Goal: Task Accomplishment & Management: Use online tool/utility

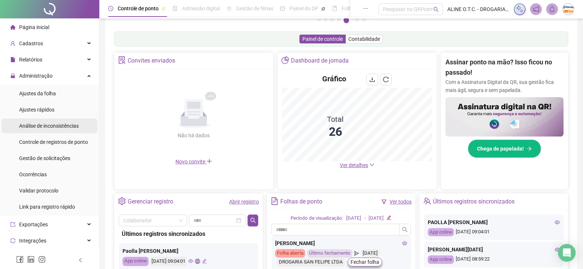
scroll to position [110, 0]
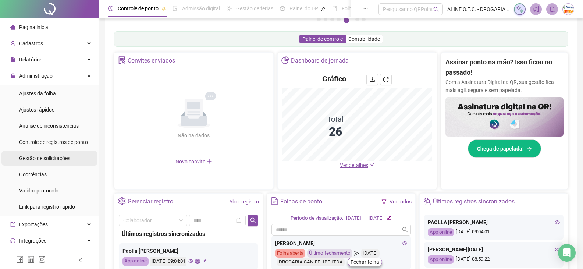
click at [52, 161] on span "Gestão de solicitações" at bounding box center [44, 158] width 51 height 6
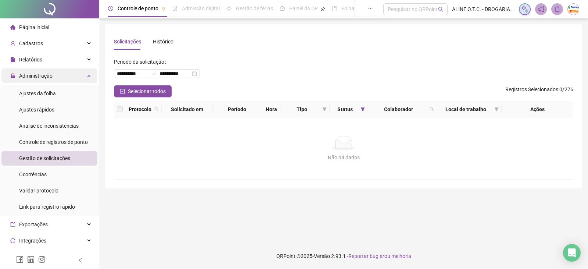
click at [46, 72] on span "Administração" at bounding box center [31, 75] width 42 height 15
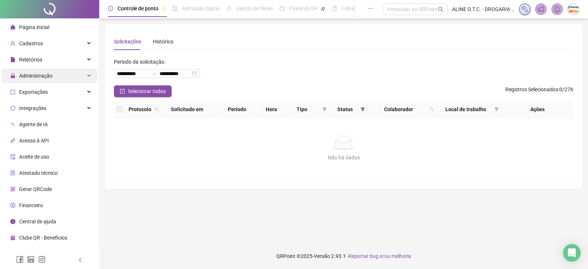
click at [64, 72] on div "Administração" at bounding box center [49, 75] width 96 height 15
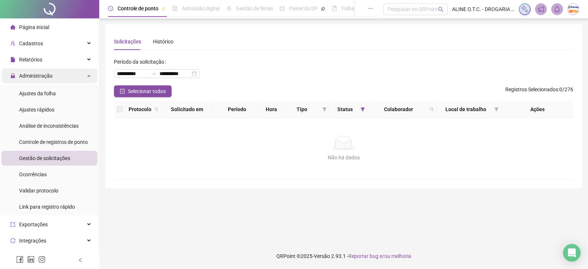
click at [46, 76] on span "Administração" at bounding box center [35, 76] width 33 height 6
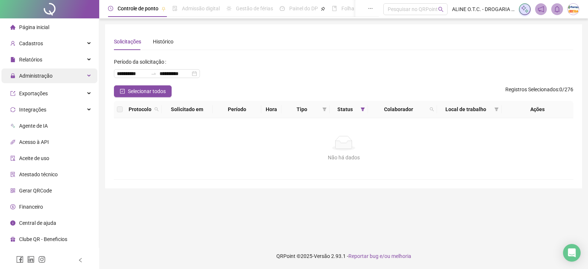
click at [46, 76] on span "Administração" at bounding box center [35, 76] width 33 height 6
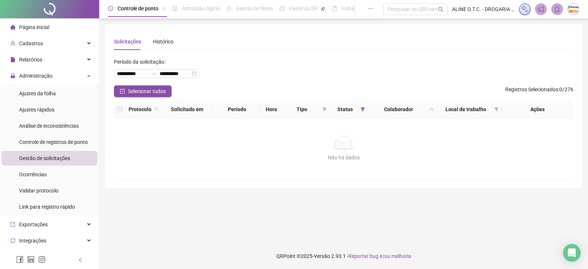
click at [55, 161] on span "Gestão de solicitações" at bounding box center [44, 158] width 51 height 6
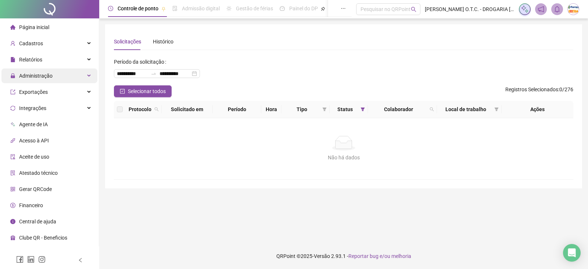
click at [58, 74] on div "Administração" at bounding box center [49, 75] width 96 height 15
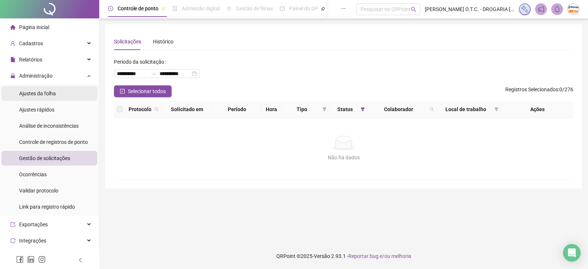
click at [57, 94] on li "Ajustes da folha" at bounding box center [49, 93] width 96 height 15
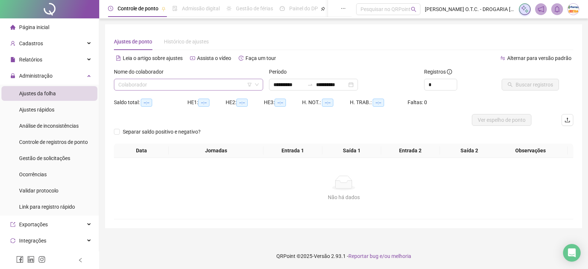
click at [162, 85] on input "search" at bounding box center [185, 84] width 134 height 11
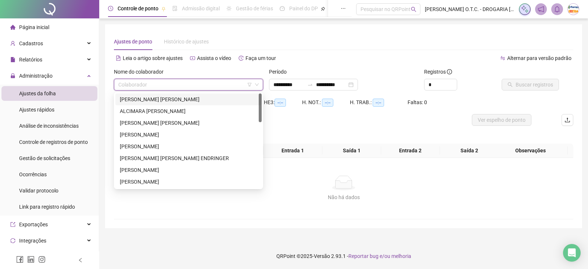
click at [167, 99] on div "[PERSON_NAME]" at bounding box center [188, 99] width 137 height 8
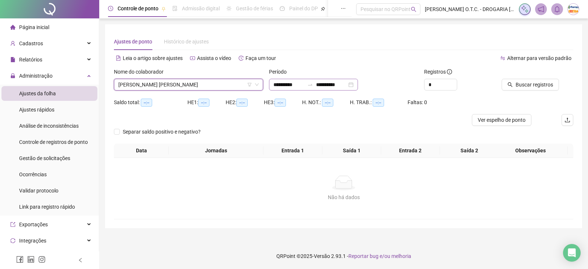
click at [272, 87] on div "**********" at bounding box center [313, 85] width 89 height 12
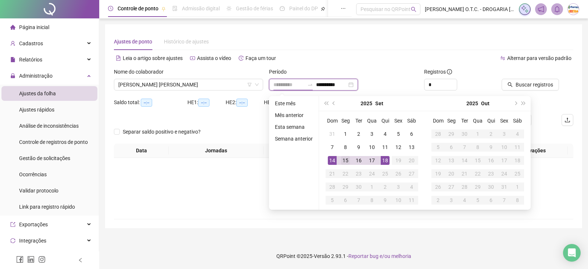
type input "**********"
click at [344, 161] on div "15" at bounding box center [345, 160] width 9 height 9
type input "**********"
click at [386, 162] on div "18" at bounding box center [385, 160] width 9 height 9
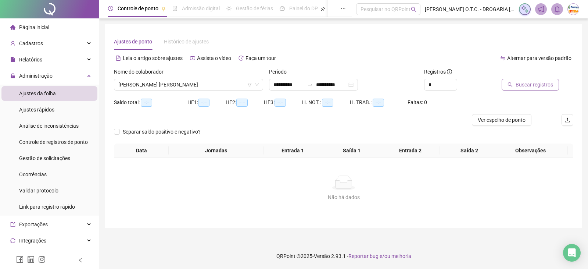
click at [513, 82] on button "Buscar registros" at bounding box center [530, 85] width 57 height 12
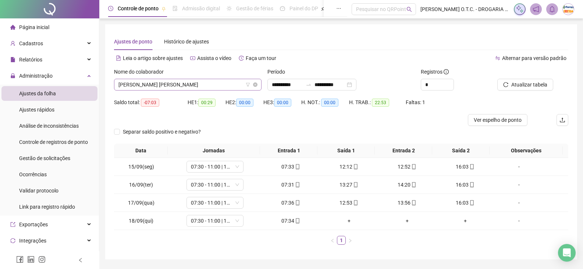
click at [169, 87] on span "[PERSON_NAME]" at bounding box center [187, 84] width 139 height 11
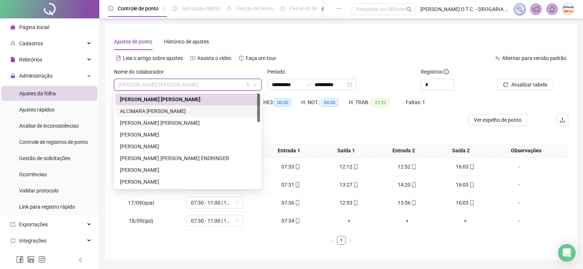
click at [161, 113] on div "ALCIMARA [PERSON_NAME]" at bounding box center [188, 111] width 136 height 8
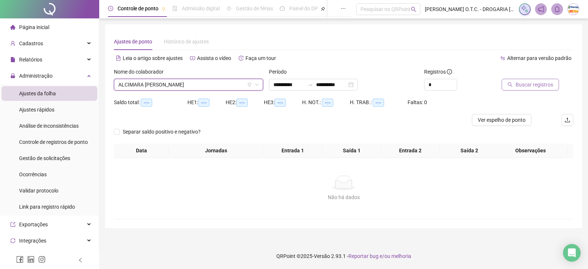
click at [518, 85] on span "Buscar registros" at bounding box center [534, 85] width 37 height 8
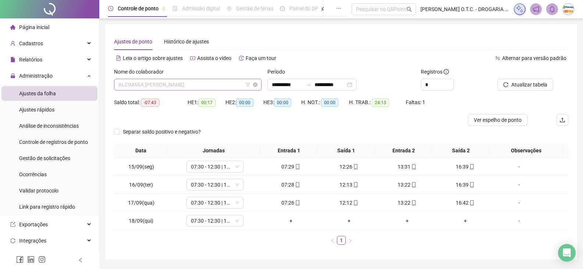
click at [156, 83] on span "ALCIMARA [PERSON_NAME]" at bounding box center [187, 84] width 139 height 11
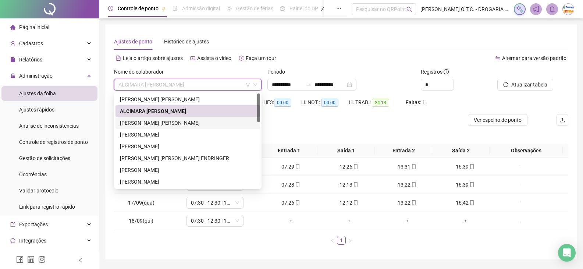
click at [167, 121] on div "[PERSON_NAME]" at bounding box center [188, 123] width 136 height 8
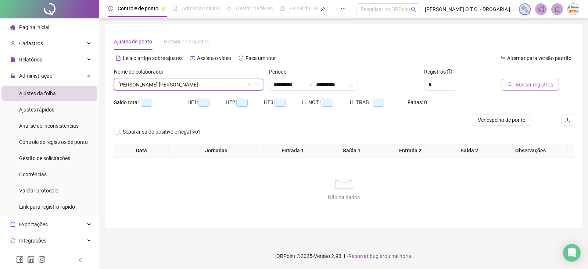
click at [550, 83] on span "Buscar registros" at bounding box center [534, 85] width 37 height 8
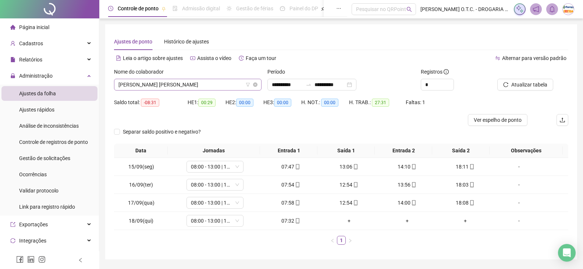
click at [209, 84] on span "[PERSON_NAME]" at bounding box center [187, 84] width 139 height 11
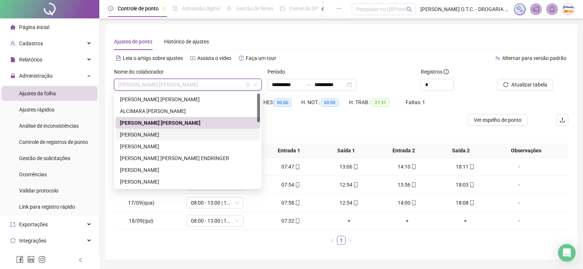
click at [180, 134] on div "[PERSON_NAME]" at bounding box center [188, 135] width 136 height 8
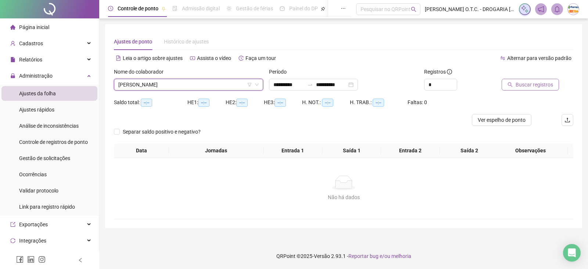
click at [538, 83] on span "Buscar registros" at bounding box center [534, 85] width 37 height 8
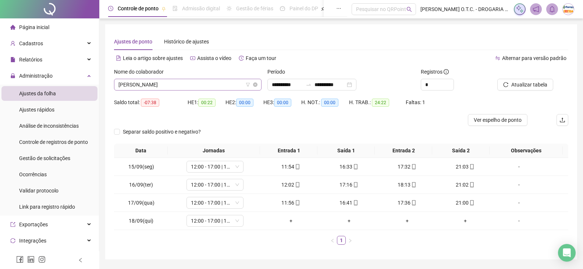
click at [178, 89] on span "[PERSON_NAME]" at bounding box center [187, 84] width 139 height 11
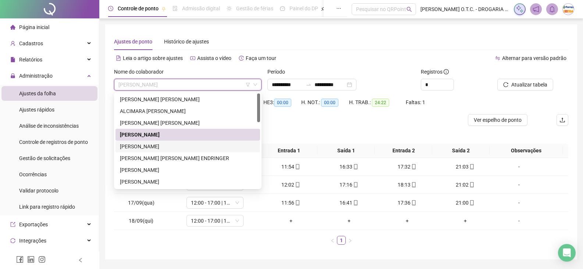
click at [160, 146] on div "[PERSON_NAME]" at bounding box center [188, 146] width 136 height 8
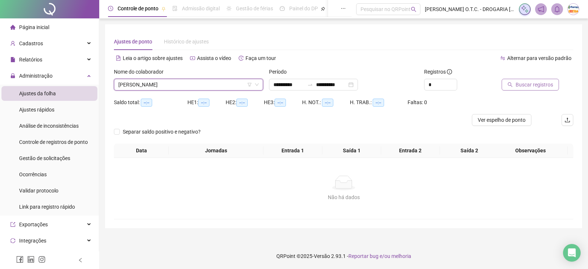
click at [547, 83] on span "Buscar registros" at bounding box center [534, 85] width 37 height 8
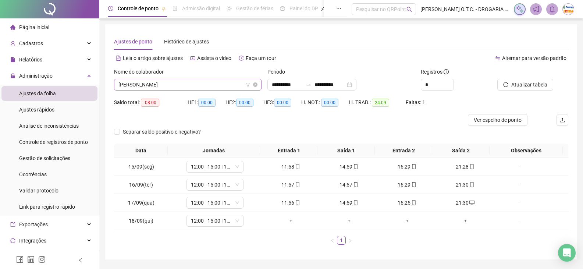
click at [178, 85] on span "[PERSON_NAME]" at bounding box center [187, 84] width 139 height 11
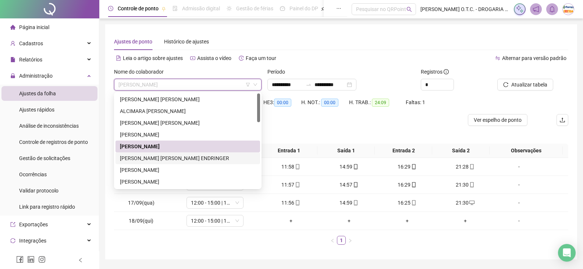
click at [162, 157] on div "[PERSON_NAME] ENDRINGER" at bounding box center [188, 158] width 136 height 8
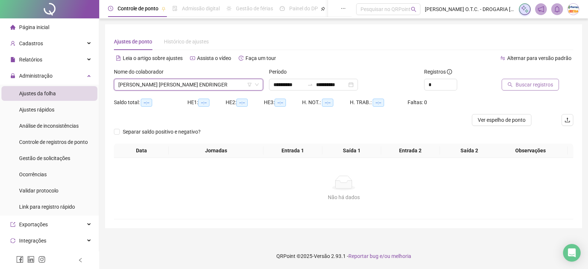
click at [536, 87] on span "Buscar registros" at bounding box center [534, 85] width 37 height 8
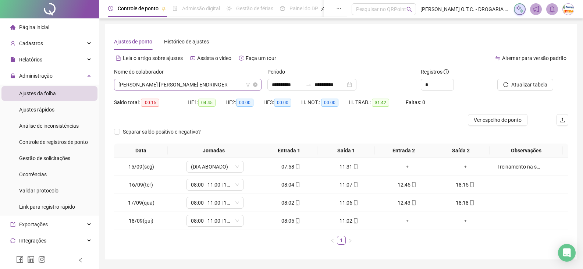
click at [169, 83] on span "[PERSON_NAME] ENDRINGER" at bounding box center [187, 84] width 139 height 11
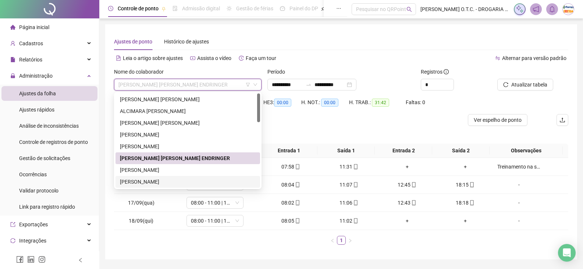
click at [193, 243] on ul "1" at bounding box center [341, 240] width 454 height 9
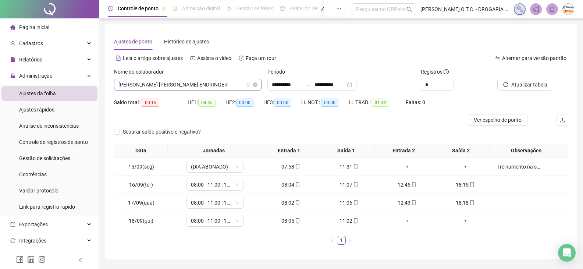
click at [162, 86] on span "[PERSON_NAME] ENDRINGER" at bounding box center [187, 84] width 139 height 11
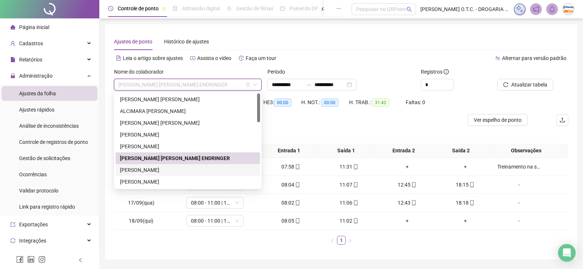
click at [154, 170] on div "[PERSON_NAME]" at bounding box center [188, 170] width 136 height 8
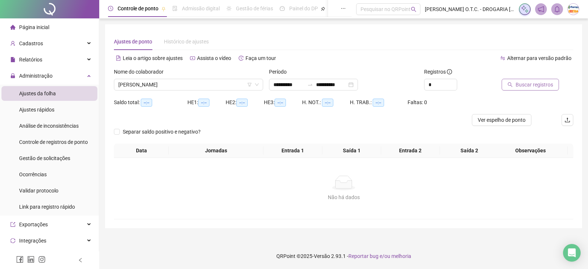
click at [537, 83] on span "Buscar registros" at bounding box center [534, 85] width 37 height 8
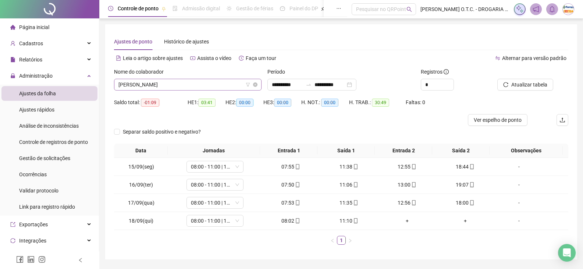
click at [171, 84] on span "[PERSON_NAME]" at bounding box center [187, 84] width 139 height 11
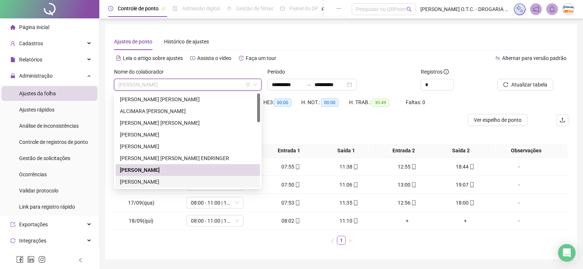
click at [161, 183] on div "[PERSON_NAME]" at bounding box center [188, 182] width 136 height 8
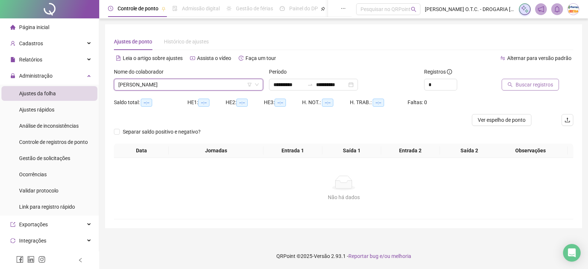
click at [545, 87] on span "Buscar registros" at bounding box center [534, 85] width 37 height 8
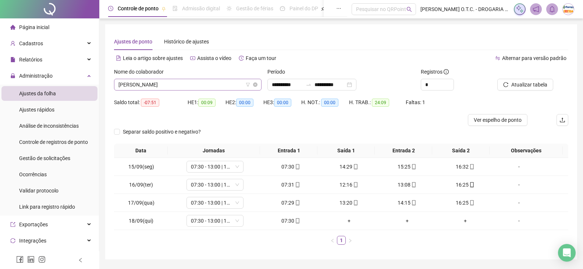
click at [162, 86] on span "[PERSON_NAME]" at bounding box center [187, 84] width 139 height 11
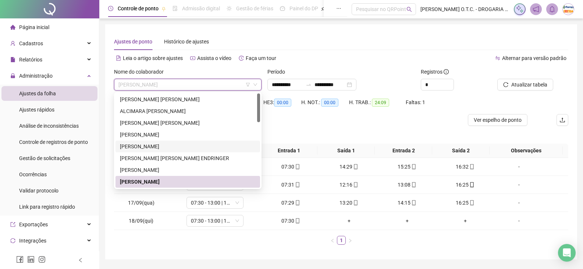
scroll to position [74, 0]
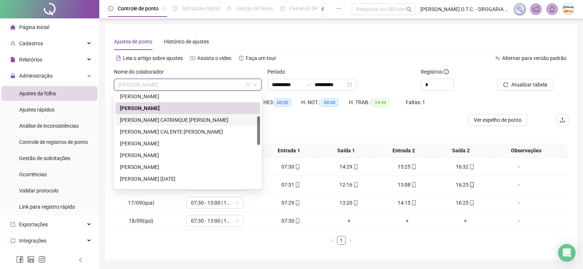
click at [163, 120] on div "[PERSON_NAME]" at bounding box center [188, 120] width 136 height 8
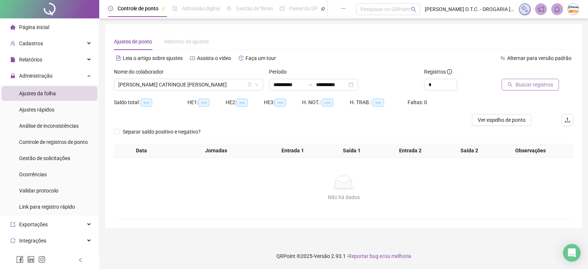
click at [523, 85] on span "Buscar registros" at bounding box center [534, 85] width 37 height 8
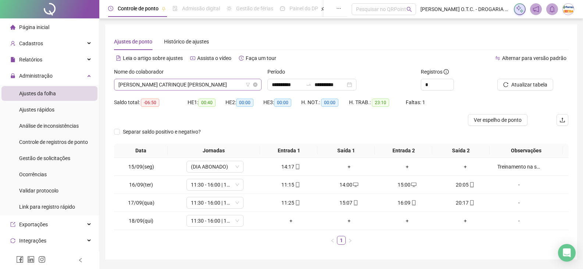
click at [211, 85] on span "[PERSON_NAME]" at bounding box center [187, 84] width 139 height 11
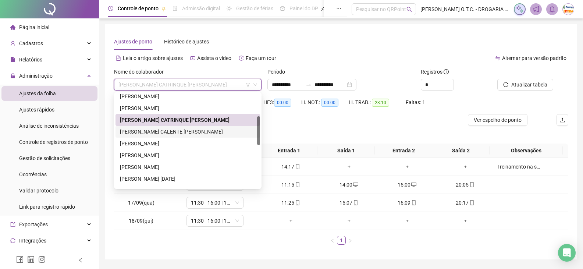
click at [149, 132] on div "[PERSON_NAME]" at bounding box center [188, 132] width 136 height 8
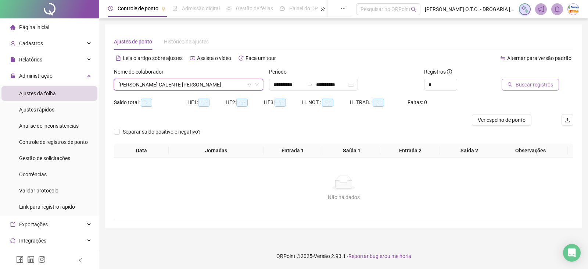
click at [515, 86] on button "Buscar registros" at bounding box center [530, 85] width 57 height 12
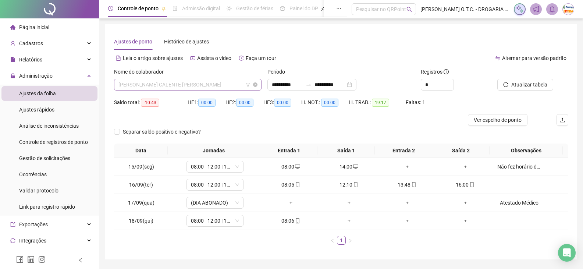
click at [180, 87] on span "[PERSON_NAME]" at bounding box center [187, 84] width 139 height 11
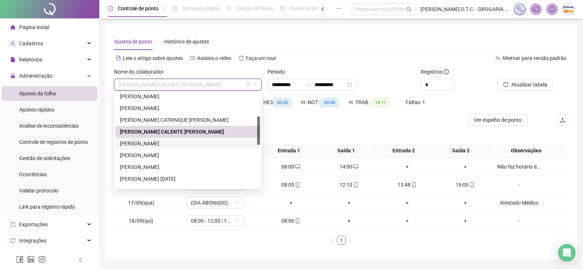
click at [143, 144] on div "[PERSON_NAME]" at bounding box center [188, 143] width 136 height 8
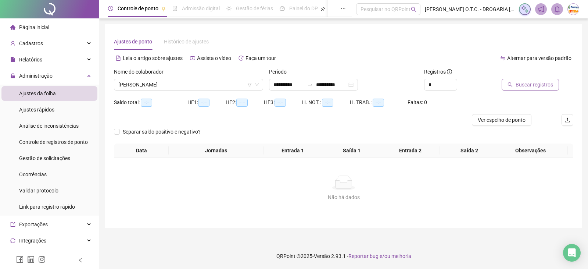
click at [524, 86] on span "Buscar registros" at bounding box center [534, 85] width 37 height 8
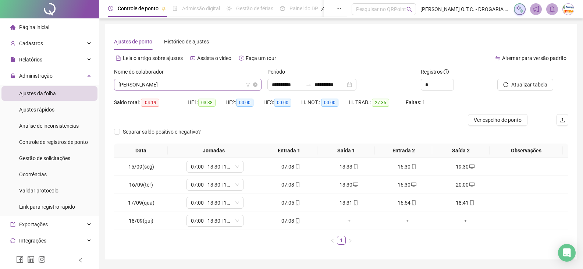
click at [154, 84] on span "[PERSON_NAME]" at bounding box center [187, 84] width 139 height 11
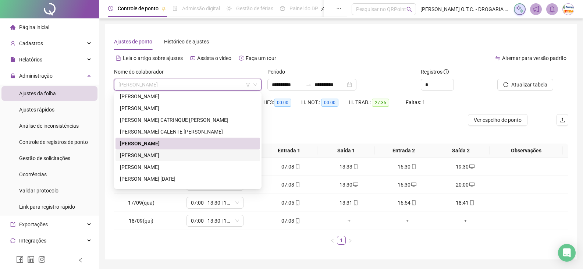
click at [159, 153] on div "[PERSON_NAME]" at bounding box center [188, 155] width 136 height 8
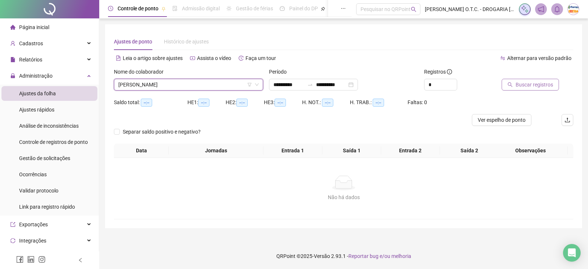
click at [543, 88] on span "Buscar registros" at bounding box center [534, 85] width 37 height 8
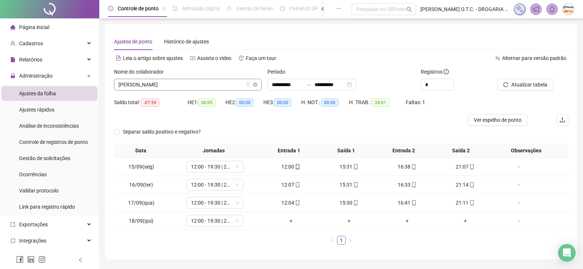
click at [174, 82] on span "[PERSON_NAME]" at bounding box center [187, 84] width 139 height 11
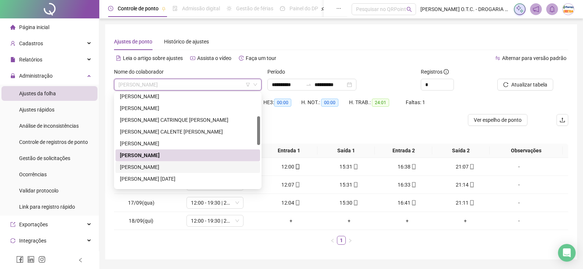
click at [154, 169] on div "[PERSON_NAME]" at bounding box center [188, 167] width 136 height 8
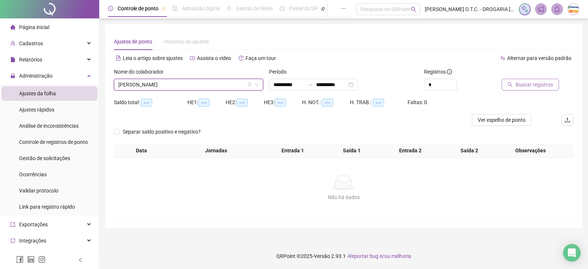
click at [516, 83] on span "Buscar registros" at bounding box center [534, 85] width 37 height 8
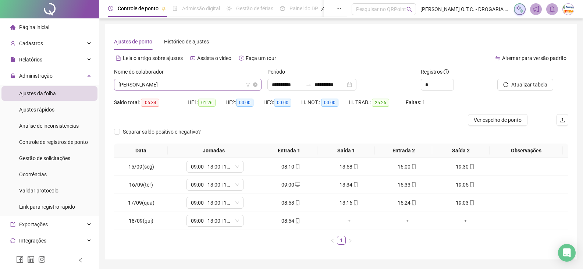
click at [134, 86] on span "[PERSON_NAME]" at bounding box center [187, 84] width 139 height 11
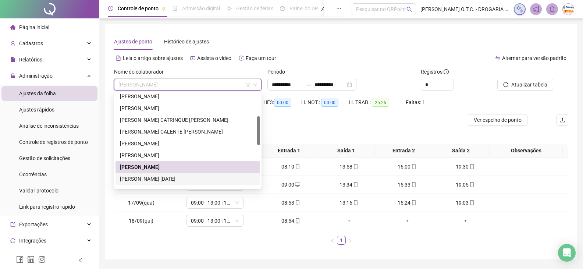
click at [126, 181] on div "[PERSON_NAME] [DATE]" at bounding box center [188, 179] width 136 height 8
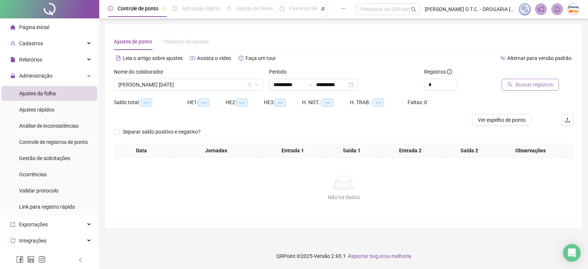
click at [517, 82] on span "Buscar registros" at bounding box center [534, 85] width 37 height 8
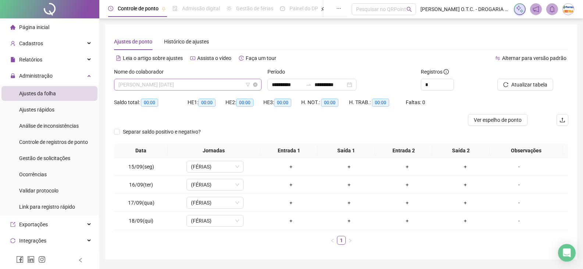
click at [160, 82] on span "[PERSON_NAME] [DATE]" at bounding box center [187, 84] width 139 height 11
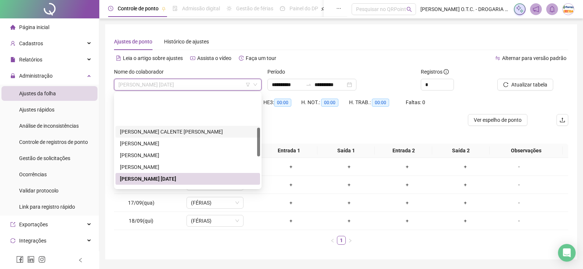
scroll to position [110, 0]
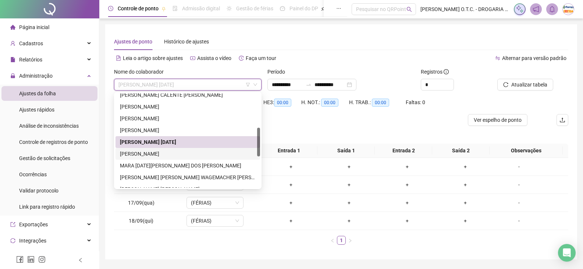
click at [166, 154] on div "[PERSON_NAME]" at bounding box center [188, 154] width 136 height 8
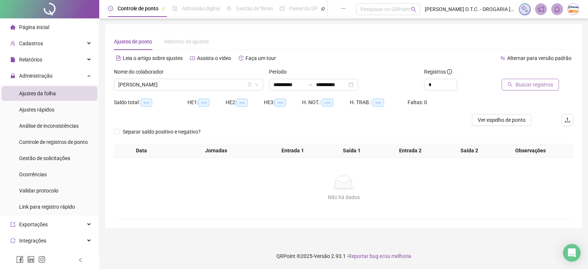
click at [514, 84] on button "Buscar registros" at bounding box center [530, 85] width 57 height 12
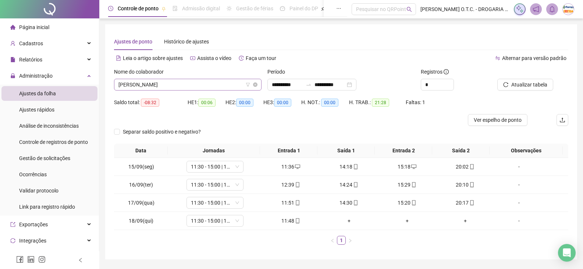
click at [155, 85] on span "[PERSON_NAME]" at bounding box center [187, 84] width 139 height 11
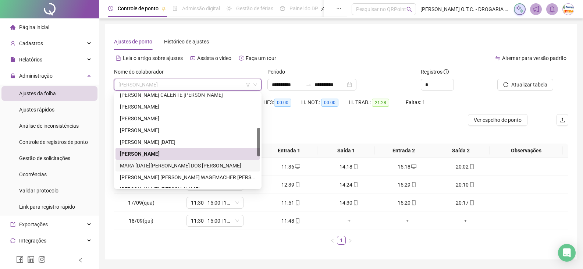
click at [147, 168] on div "[PERSON_NAME][DATE]" at bounding box center [188, 165] width 136 height 8
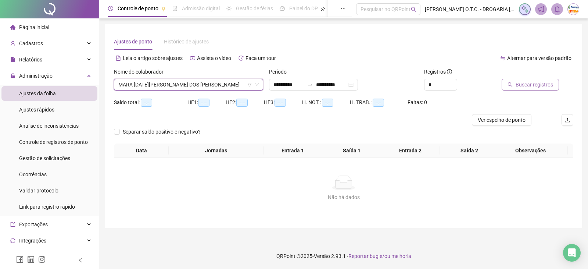
click at [523, 83] on span "Buscar registros" at bounding box center [534, 85] width 37 height 8
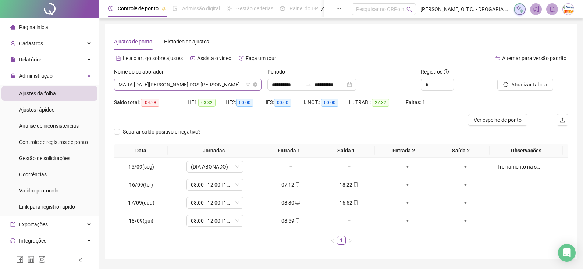
click at [181, 87] on span "[PERSON_NAME][DATE]" at bounding box center [187, 84] width 139 height 11
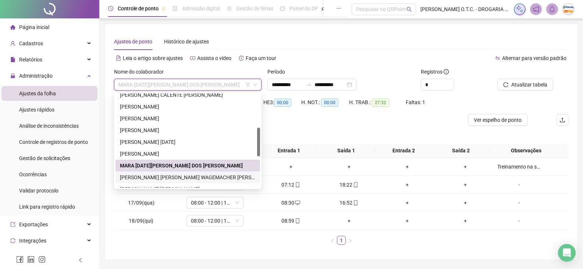
click at [146, 179] on div "[PERSON_NAME]" at bounding box center [188, 177] width 136 height 8
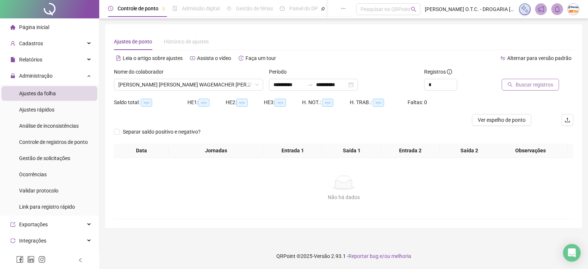
click at [534, 86] on span "Buscar registros" at bounding box center [534, 85] width 37 height 8
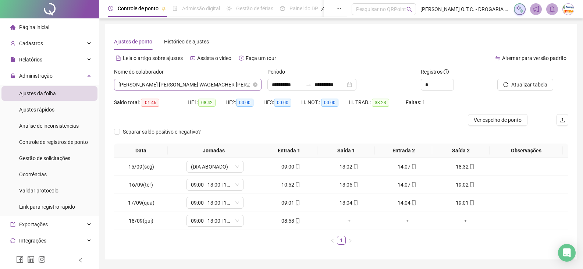
click at [159, 85] on span "[PERSON_NAME]" at bounding box center [187, 84] width 139 height 11
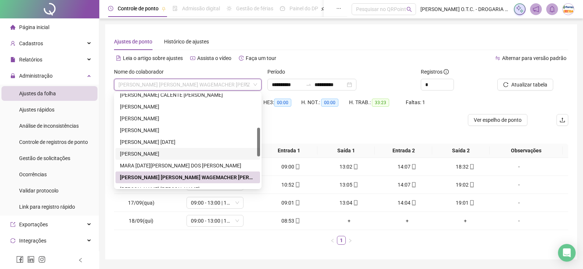
scroll to position [147, 0]
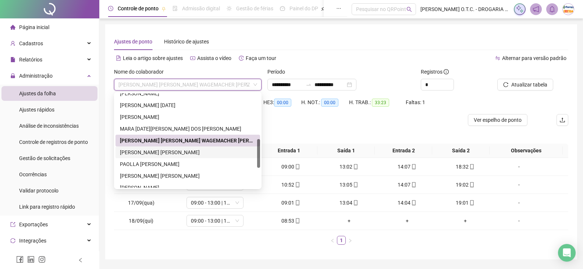
click at [154, 151] on div "MAURO SERGIO PEDROSA ROCHA" at bounding box center [188, 152] width 136 height 8
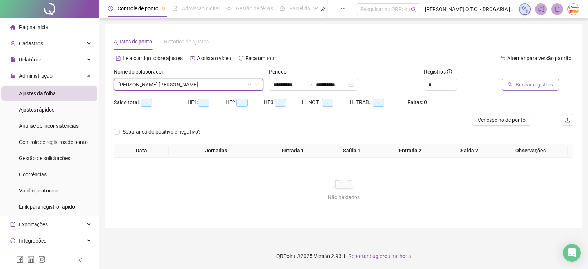
click at [530, 83] on span "Buscar registros" at bounding box center [534, 85] width 37 height 8
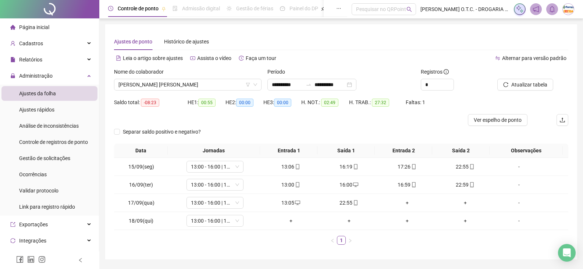
click at [185, 90] on div "Nome do colaborador MAURO SERGIO PEDROSA ROCHA" at bounding box center [187, 82] width 153 height 29
click at [182, 85] on span "MAURO SERGIO PEDROSA ROCHA" at bounding box center [187, 84] width 139 height 11
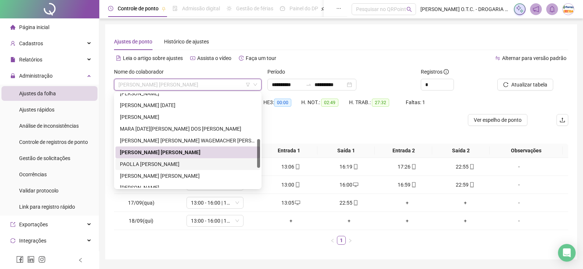
click at [166, 162] on div "PAOLLA [PERSON_NAME]" at bounding box center [188, 164] width 136 height 8
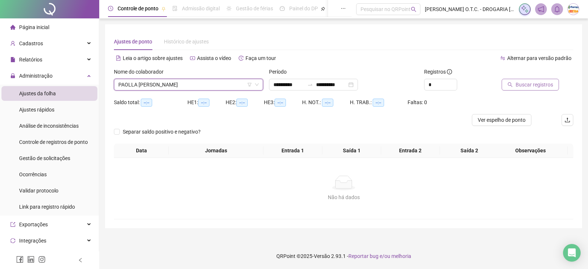
click at [539, 83] on span "Buscar registros" at bounding box center [534, 85] width 37 height 8
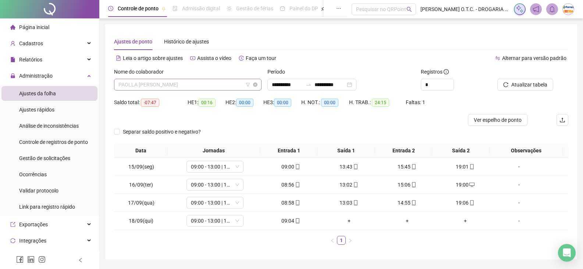
click at [193, 90] on span "PAOLLA [PERSON_NAME]" at bounding box center [187, 84] width 139 height 11
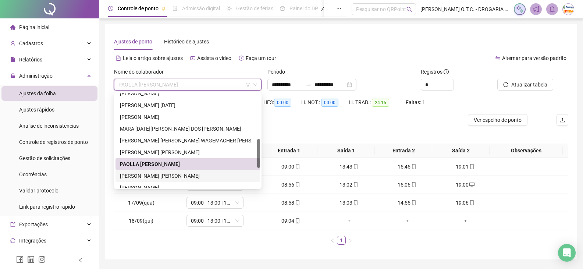
click at [174, 174] on div "PRISCILA MARIA MELLO SILVA" at bounding box center [188, 176] width 136 height 8
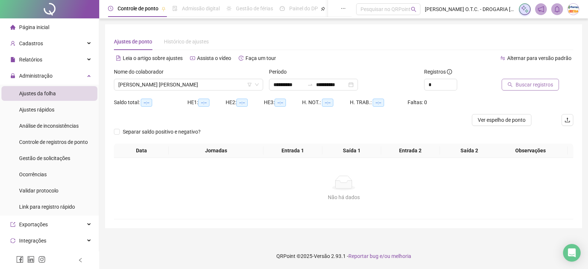
click at [523, 84] on span "Buscar registros" at bounding box center [534, 85] width 37 height 8
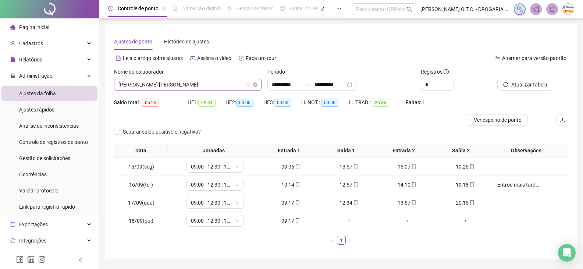
click at [222, 83] on span "PRISCILA MARIA MELLO SILVA" at bounding box center [187, 84] width 139 height 11
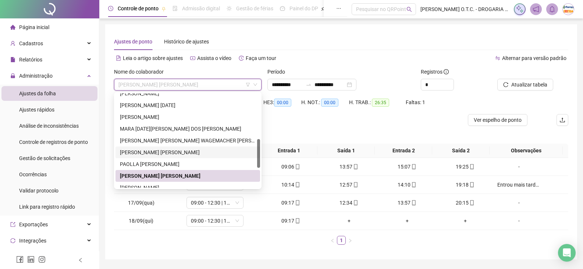
scroll to position [212, 0]
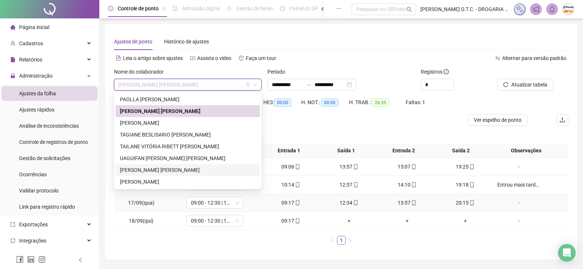
click at [469, 204] on icon "mobile" at bounding box center [471, 202] width 5 height 5
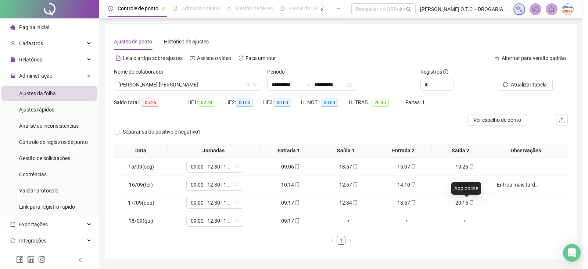
type input "**********"
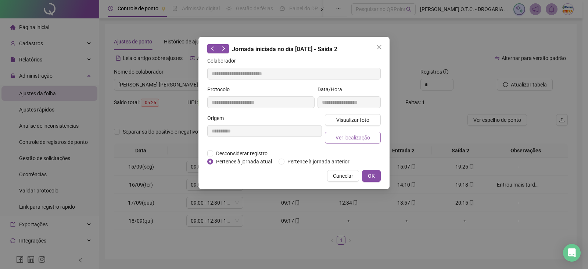
click at [332, 136] on button "Ver localização" at bounding box center [353, 138] width 56 height 12
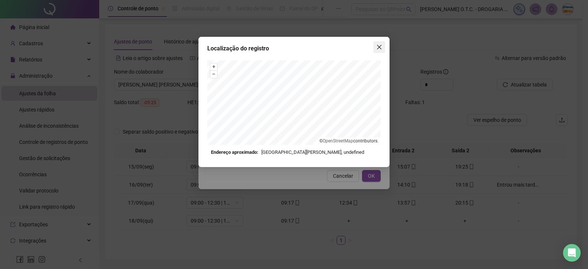
click at [380, 46] on icon "close" at bounding box center [379, 47] width 4 height 4
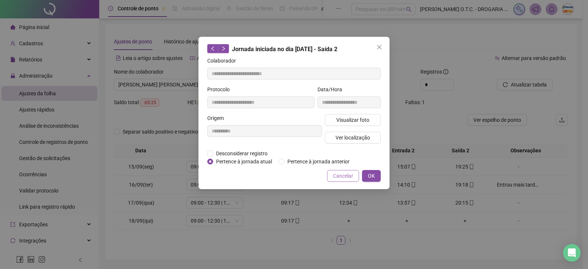
click at [346, 176] on span "Cancelar" at bounding box center [343, 176] width 20 height 8
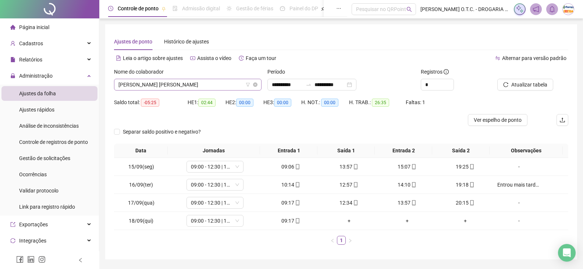
click at [185, 85] on span "PRISCILA MARIA MELLO SILVA" at bounding box center [187, 84] width 139 height 11
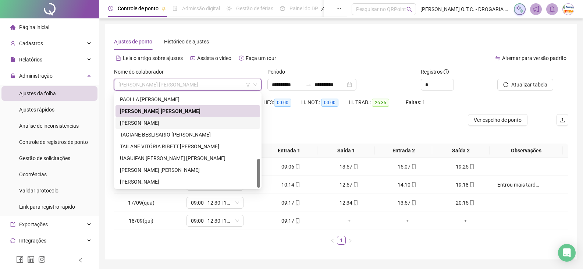
click at [181, 124] on div "[PERSON_NAME]" at bounding box center [188, 123] width 136 height 8
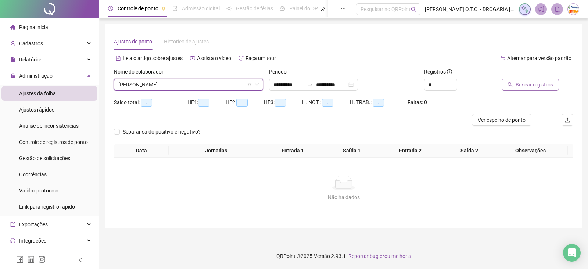
click at [529, 87] on span "Buscar registros" at bounding box center [534, 85] width 37 height 8
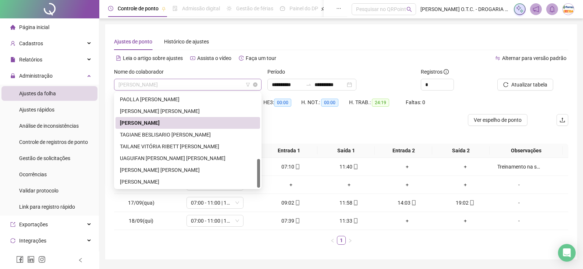
click at [208, 86] on span "[PERSON_NAME]" at bounding box center [187, 84] width 139 height 11
click at [156, 133] on div "TAGIANE BESLISARIO SANTANA" at bounding box center [188, 135] width 136 height 8
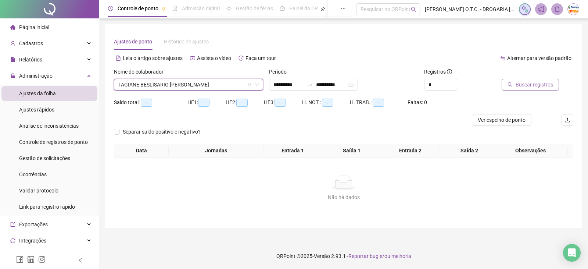
click at [540, 80] on button "Buscar registros" at bounding box center [530, 85] width 57 height 12
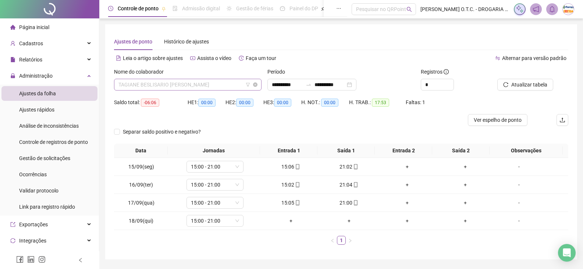
click at [181, 83] on span "TAGIANE BESLISARIO SANTANA" at bounding box center [187, 84] width 139 height 11
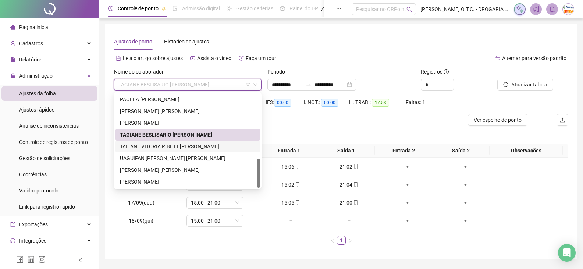
click at [163, 147] on div "TAILANE VITÓRIA RIBETT KUHN" at bounding box center [188, 146] width 136 height 8
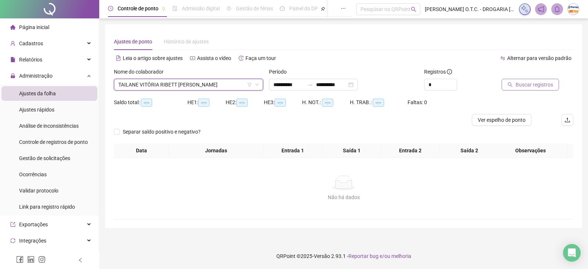
click at [522, 84] on span "Buscar registros" at bounding box center [534, 85] width 37 height 8
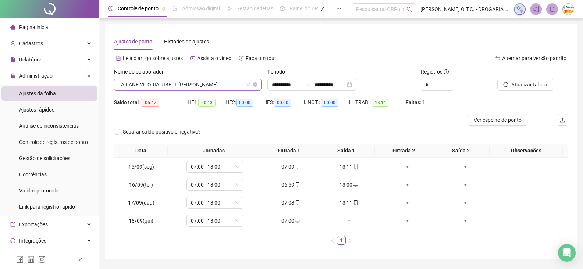
click at [174, 87] on span "TAILANE VITÓRIA RIBETT KUHN" at bounding box center [187, 84] width 139 height 11
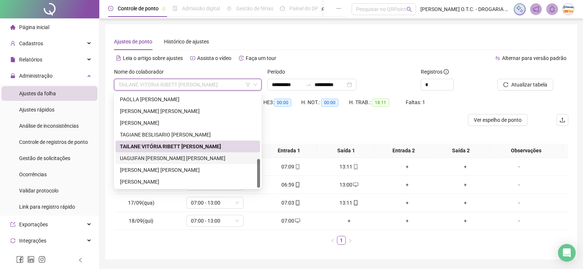
click at [171, 158] on div "UAGUIFAN [PERSON_NAME]" at bounding box center [188, 158] width 136 height 8
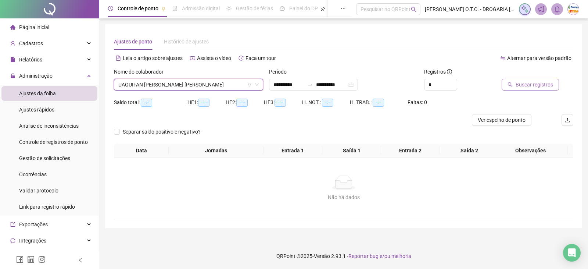
click at [543, 85] on span "Buscar registros" at bounding box center [534, 85] width 37 height 8
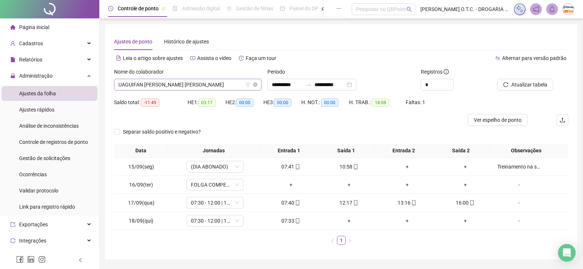
click at [169, 80] on span "UAGUIFAN [PERSON_NAME]" at bounding box center [187, 84] width 139 height 11
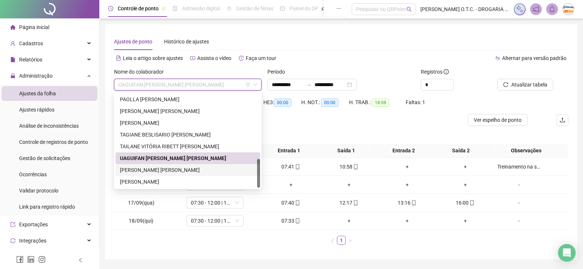
click at [154, 170] on div "WALESKA [PERSON_NAME]" at bounding box center [188, 170] width 136 height 8
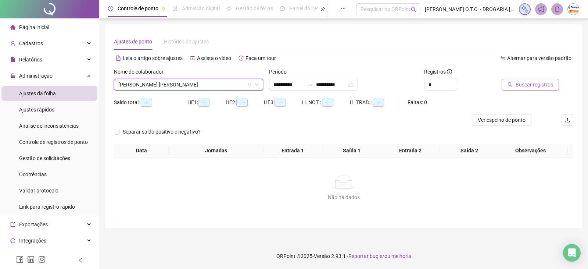
click at [523, 82] on span "Buscar registros" at bounding box center [534, 85] width 37 height 8
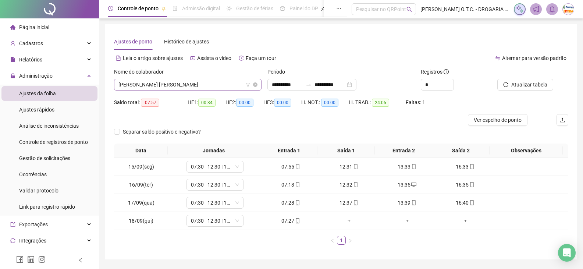
click at [152, 84] on span "WALESKA [PERSON_NAME]" at bounding box center [187, 84] width 139 height 11
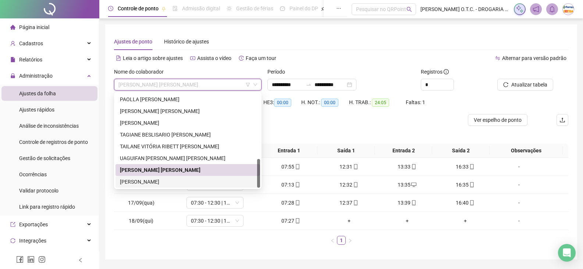
click at [164, 180] on div "[PERSON_NAME]" at bounding box center [188, 182] width 136 height 8
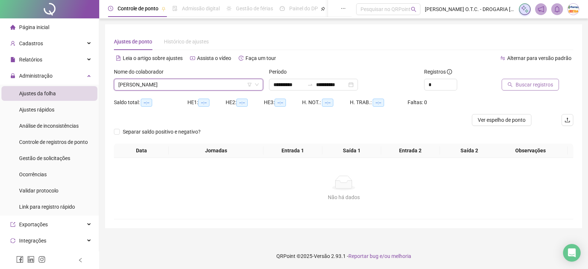
click at [534, 87] on span "Buscar registros" at bounding box center [534, 85] width 37 height 8
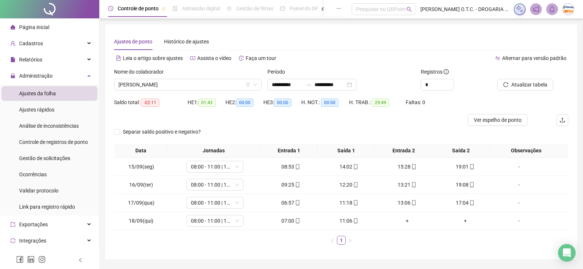
click at [59, 25] on li "Página inicial" at bounding box center [49, 27] width 96 height 15
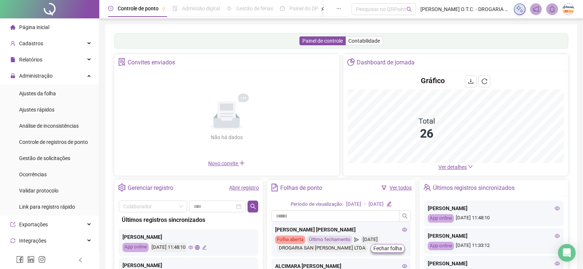
click at [443, 168] on span "Ver detalhes" at bounding box center [452, 167] width 28 height 6
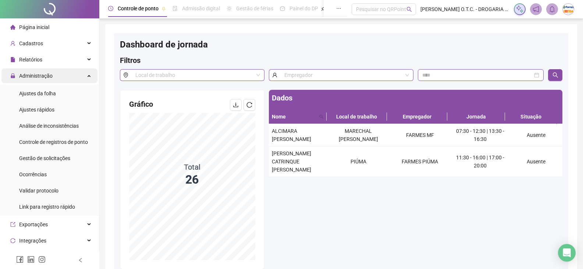
click at [54, 76] on div "Administração" at bounding box center [49, 75] width 96 height 15
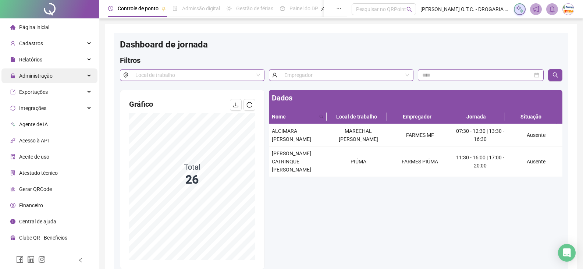
click at [55, 76] on div "Administração" at bounding box center [49, 75] width 96 height 15
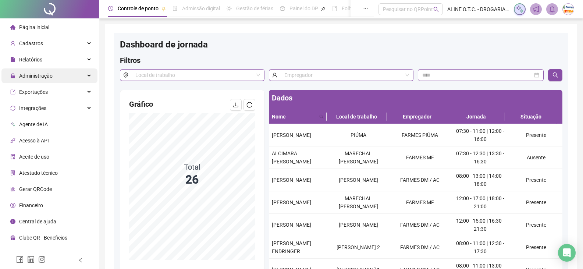
click at [28, 77] on span "Administração" at bounding box center [35, 76] width 33 height 6
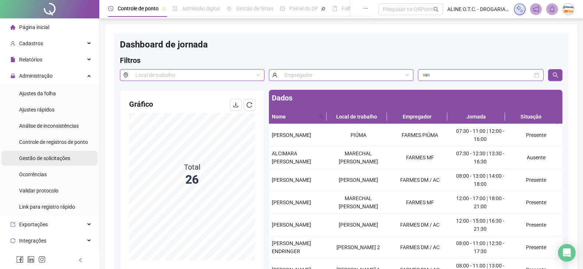
click at [46, 161] on span "Gestão de solicitações" at bounding box center [44, 158] width 51 height 6
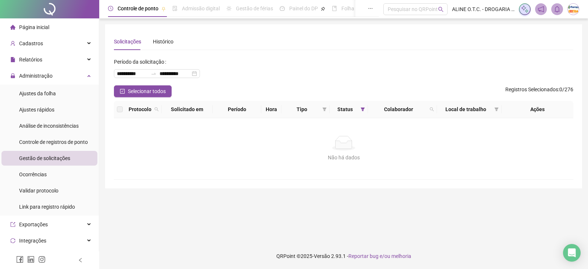
click at [38, 25] on span "Página inicial" at bounding box center [34, 27] width 30 height 6
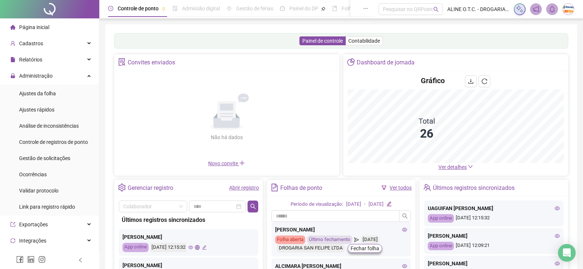
click at [449, 168] on span "Ver detalhes" at bounding box center [452, 167] width 28 height 6
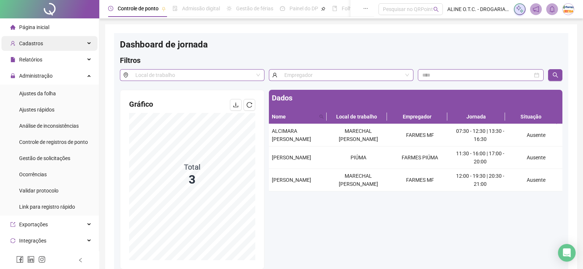
click at [53, 42] on div "Cadastros" at bounding box center [49, 43] width 96 height 15
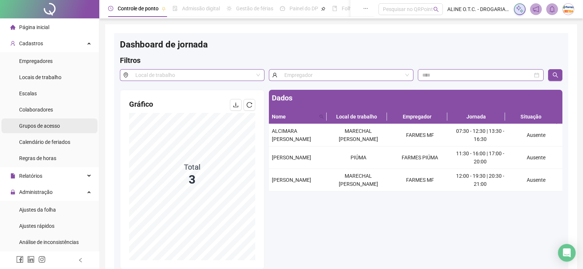
drag, startPoint x: 49, startPoint y: 111, endPoint x: 67, endPoint y: 122, distance: 21.6
click at [49, 111] on span "Colaboradores" at bounding box center [36, 110] width 34 height 6
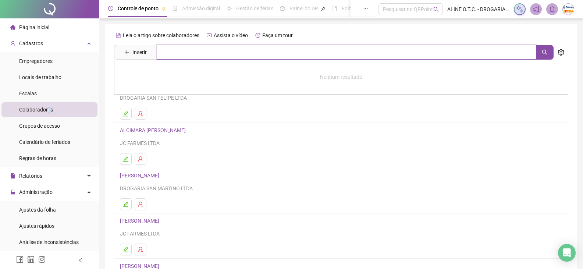
click at [203, 48] on input "text" at bounding box center [346, 52] width 379 height 15
type input "*******"
click at [546, 52] on icon "search" at bounding box center [545, 52] width 6 height 6
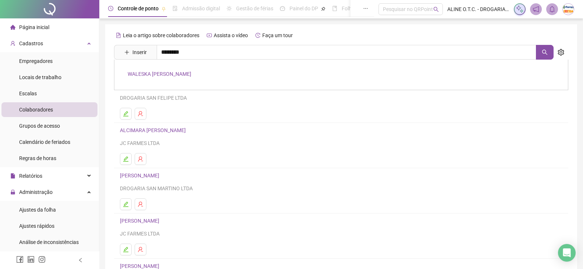
click at [51, 27] on li "Página inicial" at bounding box center [49, 27] width 96 height 15
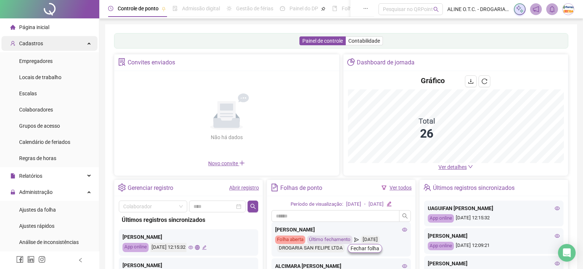
click at [53, 43] on div "Cadastros" at bounding box center [49, 43] width 96 height 15
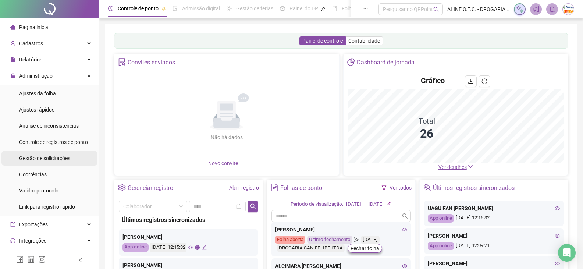
click at [61, 161] on span "Gestão de solicitações" at bounding box center [44, 158] width 51 height 6
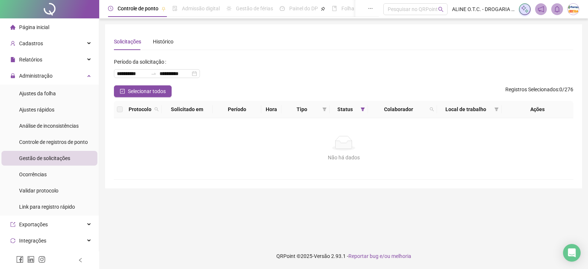
click at [64, 164] on div "Gestão de solicitações" at bounding box center [44, 158] width 51 height 15
click at [52, 72] on div "Administração" at bounding box center [49, 75] width 96 height 15
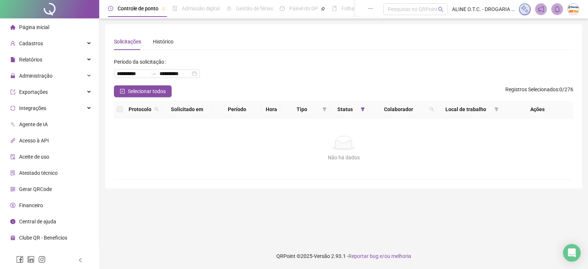
click at [49, 26] on span "Página inicial" at bounding box center [34, 27] width 30 height 6
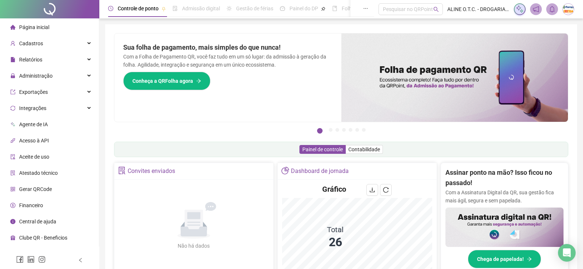
scroll to position [110, 0]
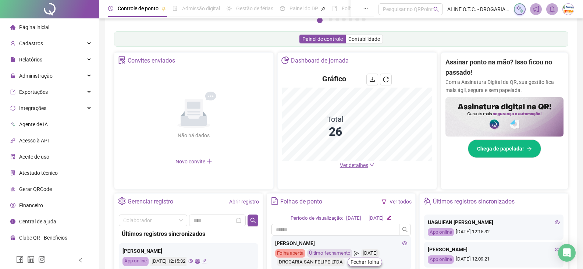
click at [345, 166] on span "Ver detalhes" at bounding box center [354, 165] width 28 height 6
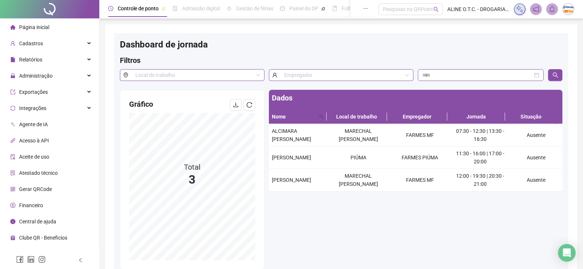
click at [28, 25] on span "Página inicial" at bounding box center [34, 27] width 30 height 6
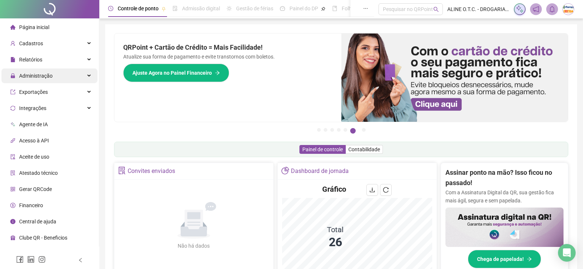
click at [57, 72] on div "Administração" at bounding box center [49, 75] width 96 height 15
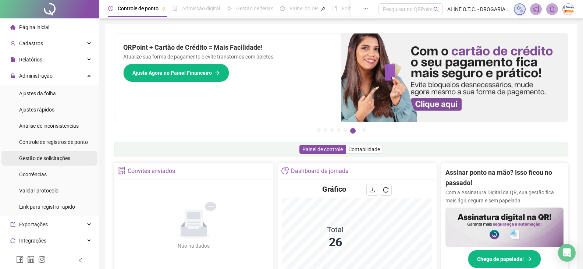
click at [50, 159] on span "Gestão de solicitações" at bounding box center [44, 158] width 51 height 6
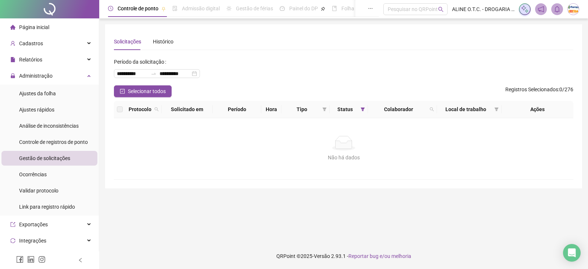
click at [51, 23] on li "Página inicial" at bounding box center [49, 27] width 96 height 15
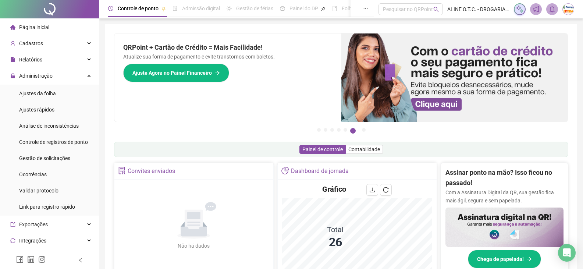
click at [53, 160] on span "Gestão de solicitações" at bounding box center [44, 158] width 51 height 6
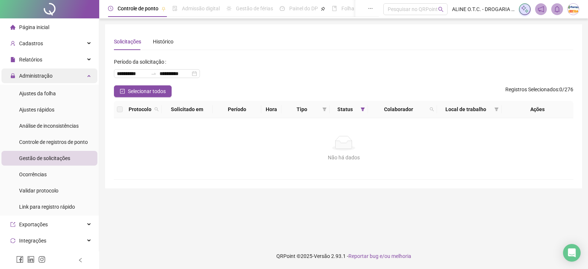
click at [32, 76] on span "Administração" at bounding box center [35, 76] width 33 height 6
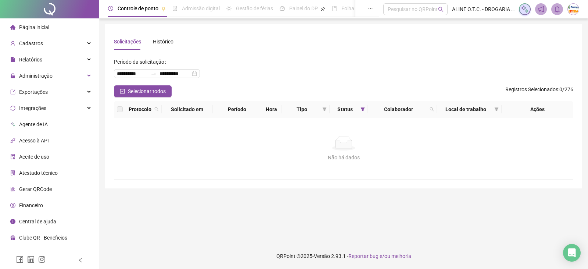
click at [58, 26] on li "Página inicial" at bounding box center [49, 27] width 96 height 15
